Goal: Transaction & Acquisition: Purchase product/service

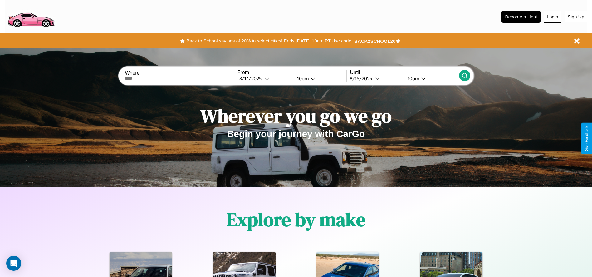
click at [553, 17] on button "Login" at bounding box center [553, 17] width 18 height 12
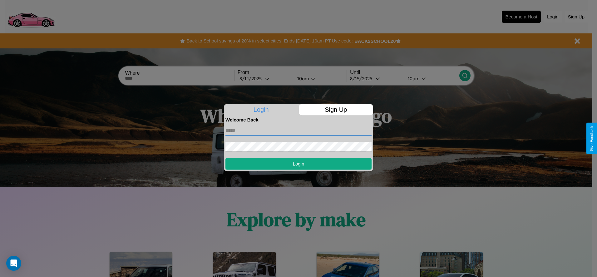
click at [299, 130] on input "text" at bounding box center [298, 131] width 146 height 10
type input "**********"
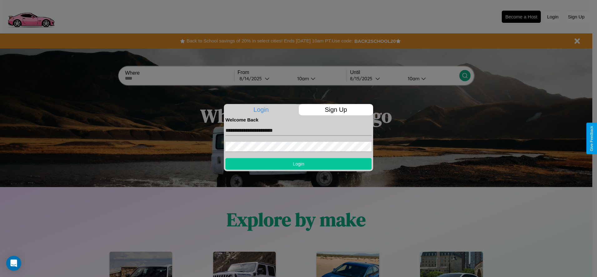
click at [299, 164] on button "Login" at bounding box center [298, 164] width 146 height 12
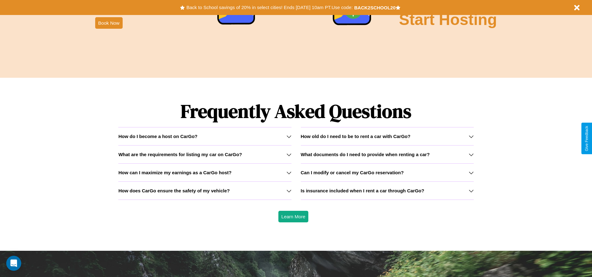
scroll to position [896, 0]
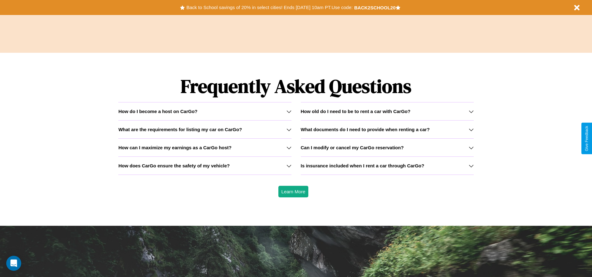
click at [205, 111] on div "How do I become a host on CarGo?" at bounding box center [204, 111] width 173 height 5
click at [289, 147] on icon at bounding box center [289, 147] width 5 height 5
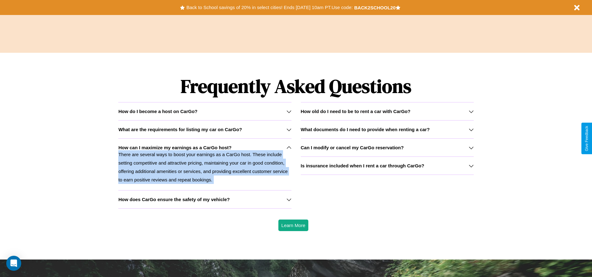
click at [205, 164] on p "There are several ways to boost your earnings as a CarGo host. These include se…" at bounding box center [204, 167] width 173 height 34
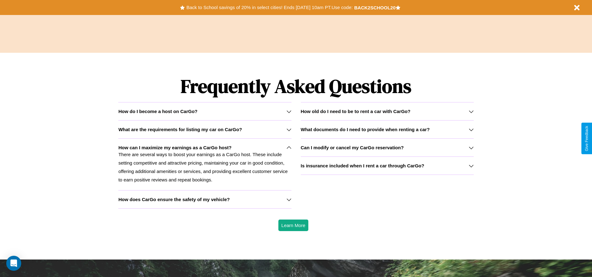
click at [205, 199] on h3 "How does CarGo ensure the safety of my vehicle?" at bounding box center [173, 199] width 111 height 5
click at [289, 111] on icon at bounding box center [289, 111] width 5 height 5
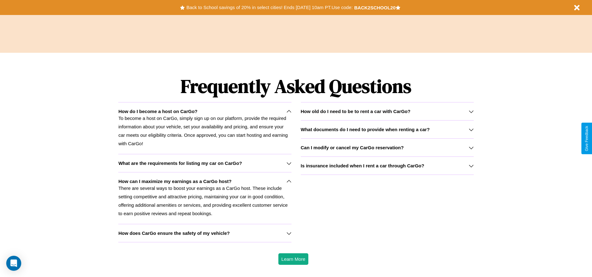
click at [205, 233] on h3 "How does CarGo ensure the safety of my vehicle?" at bounding box center [173, 232] width 111 height 5
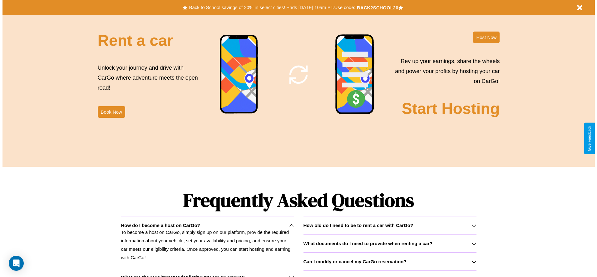
scroll to position [0, 0]
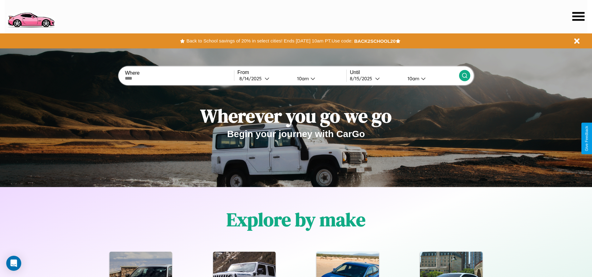
click at [579, 16] on icon at bounding box center [579, 16] width 12 height 9
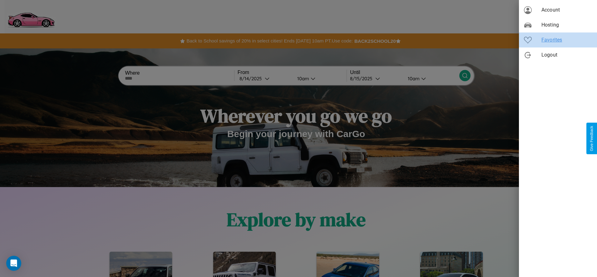
click at [558, 40] on span "Favorites" at bounding box center [566, 39] width 51 height 7
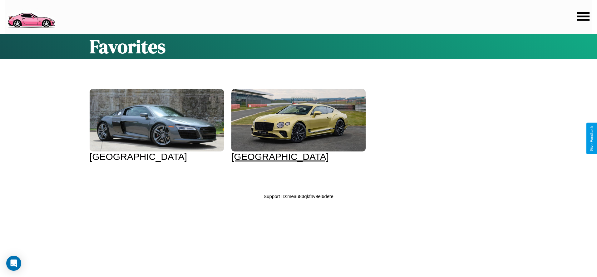
click at [292, 126] on div at bounding box center [298, 120] width 134 height 62
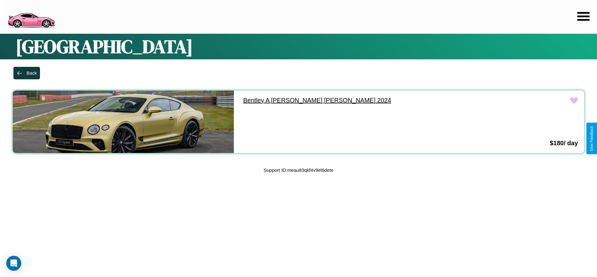
click at [345, 100] on link "[PERSON_NAME] A [PERSON_NAME] [PERSON_NAME] 2024" at bounding box center [347, 101] width 221 height 20
